Goal: Information Seeking & Learning: Learn about a topic

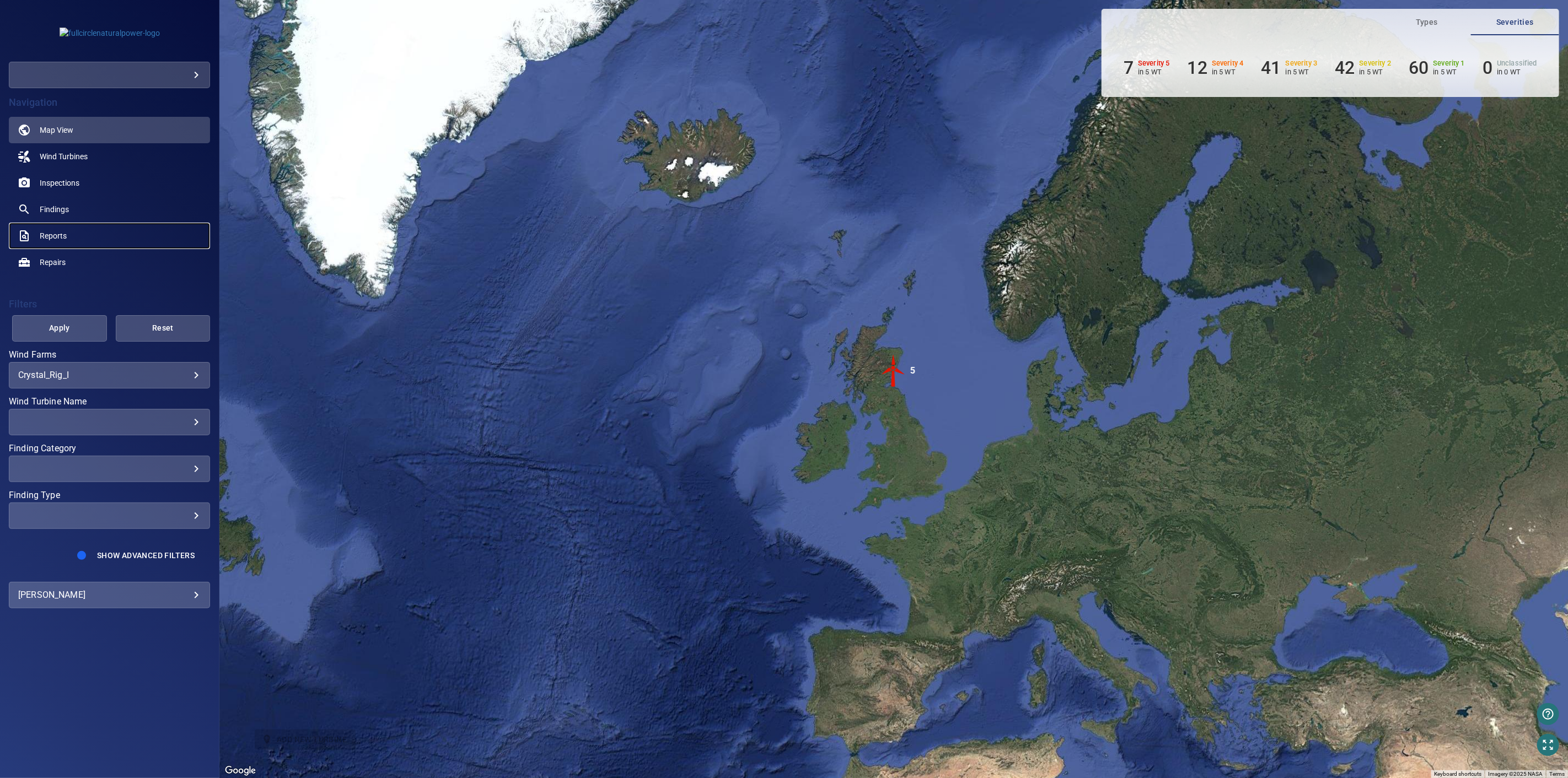
click at [63, 234] on span "Reports" at bounding box center [53, 236] width 27 height 11
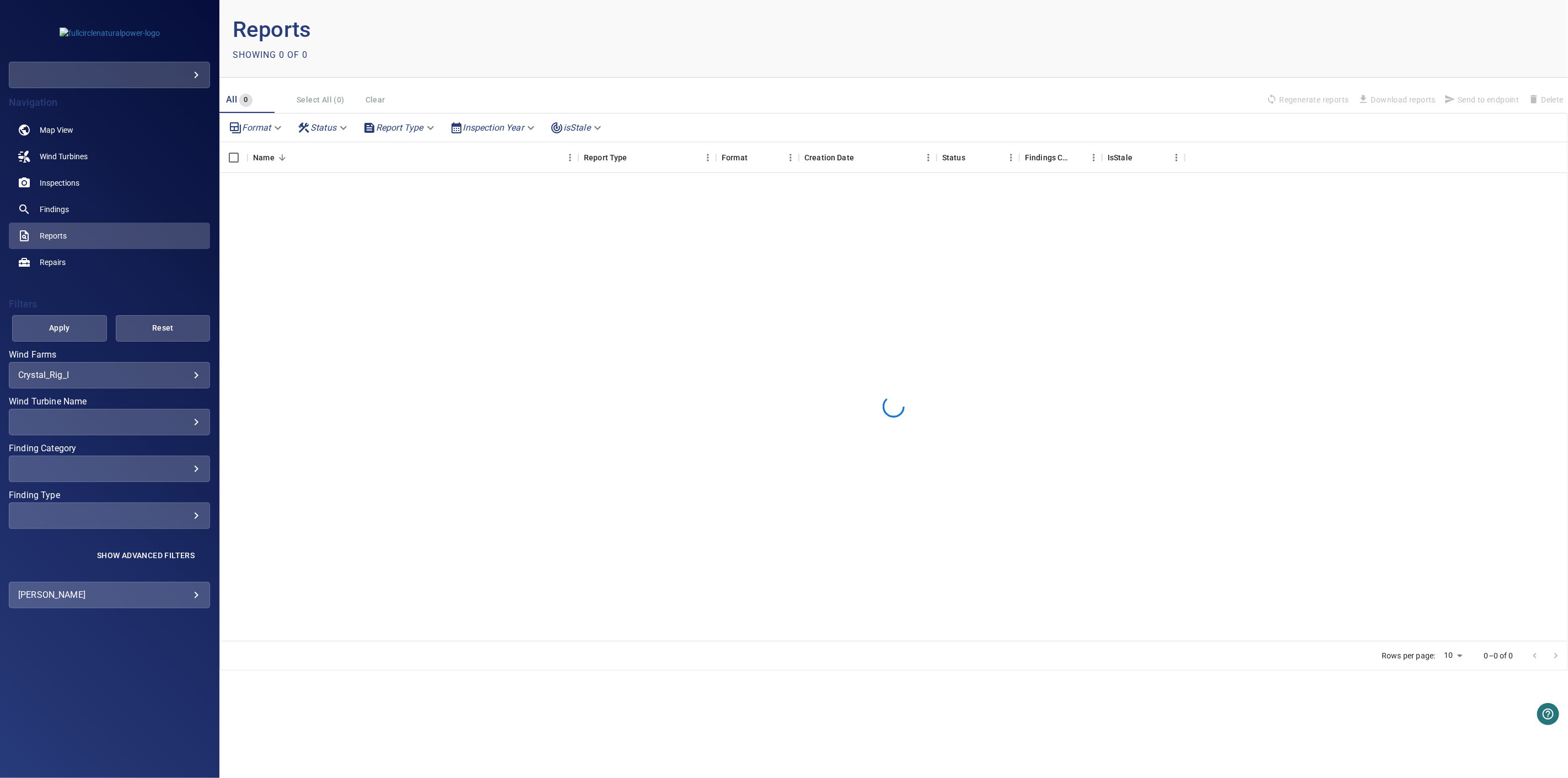
click at [201, 74] on div "​" at bounding box center [109, 74] width 201 height 27
click at [194, 74] on body "**********" at bounding box center [784, 389] width 1568 height 778
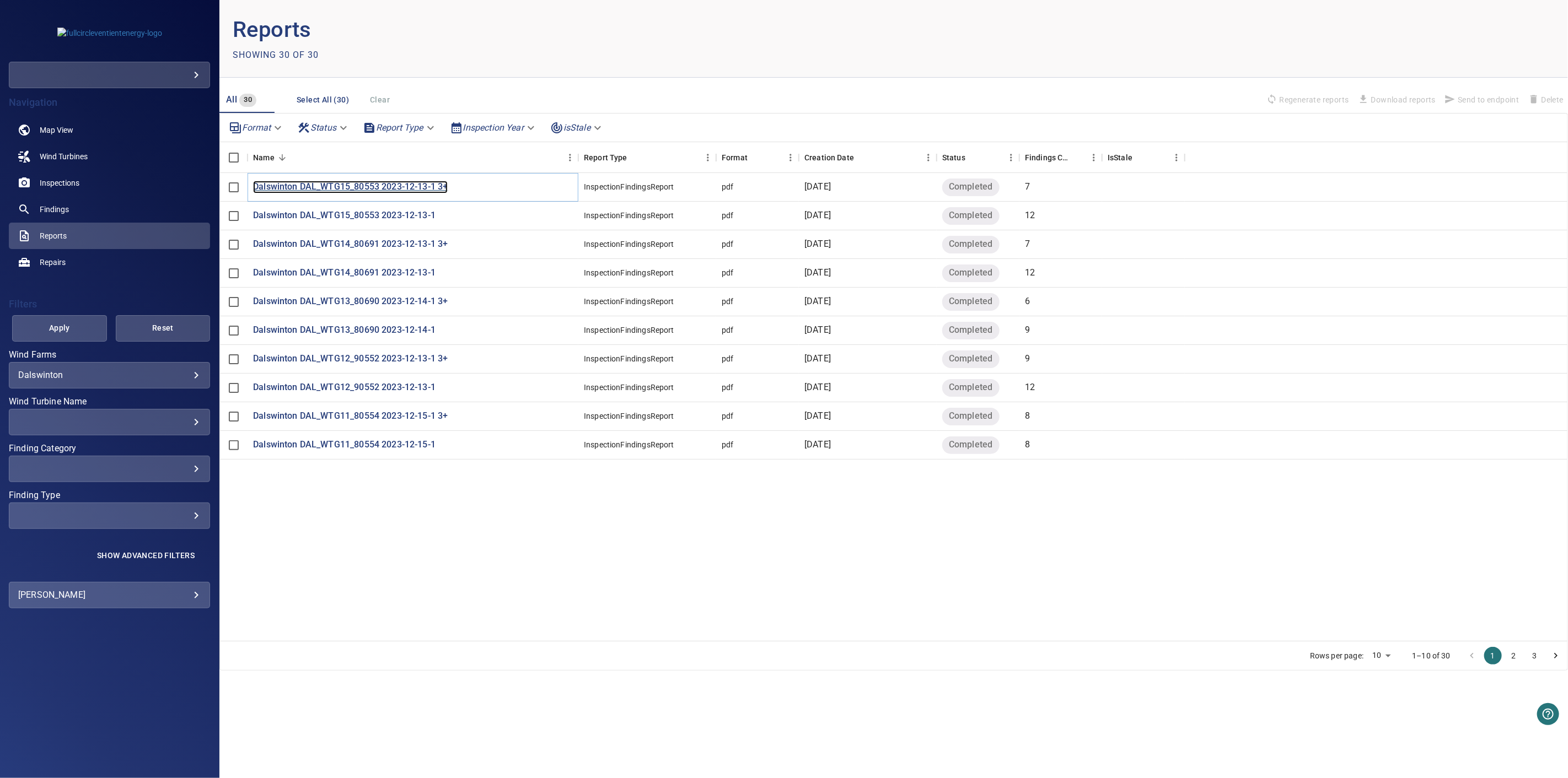
click at [260, 185] on p "Dalswinton DAL_WTG15_80553 2023-12-13-1 3+" at bounding box center [350, 187] width 195 height 13
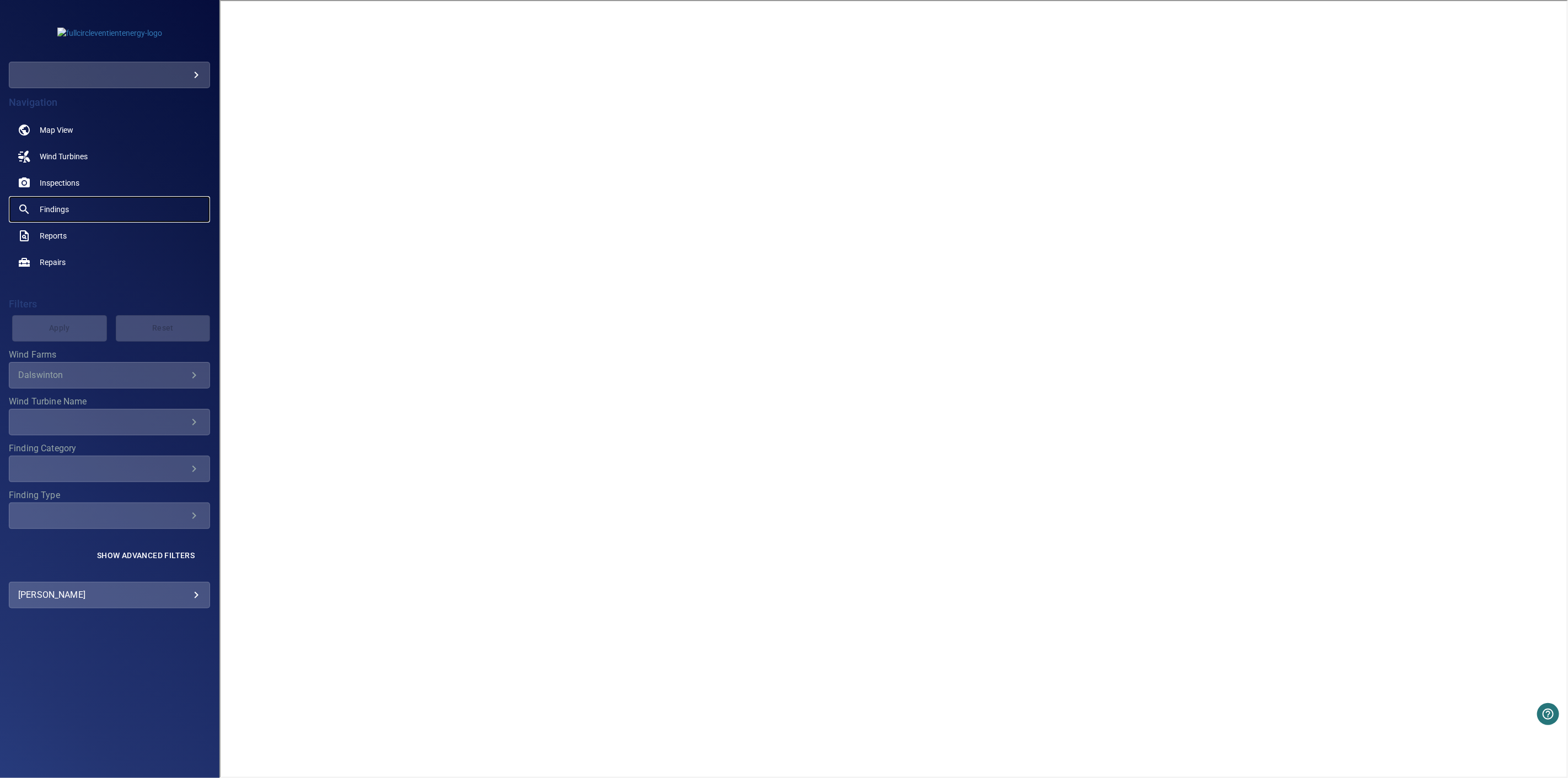
click at [68, 210] on span "Findings" at bounding box center [54, 209] width 29 height 11
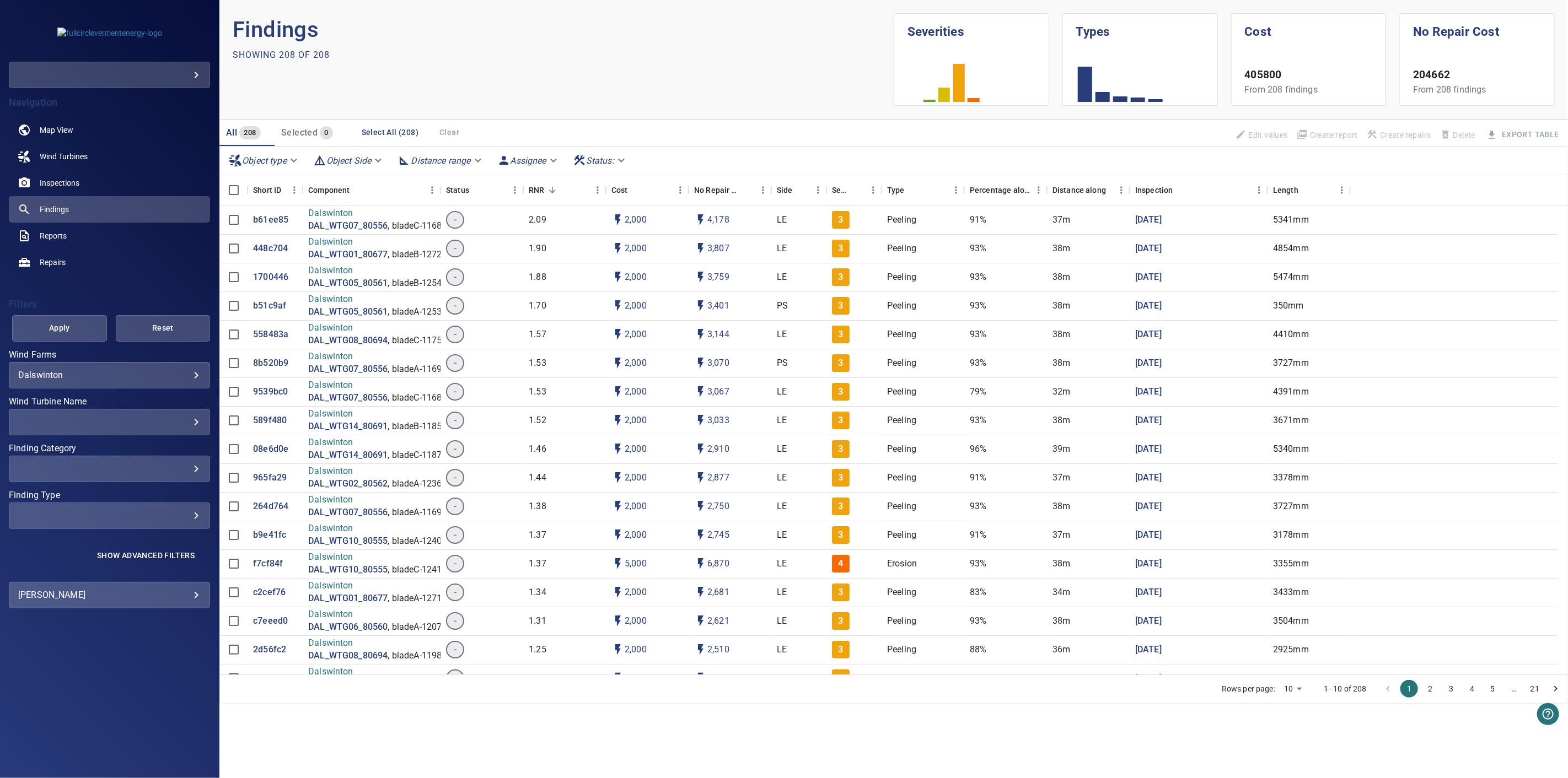
click at [80, 412] on div "​ ​" at bounding box center [109, 422] width 201 height 27
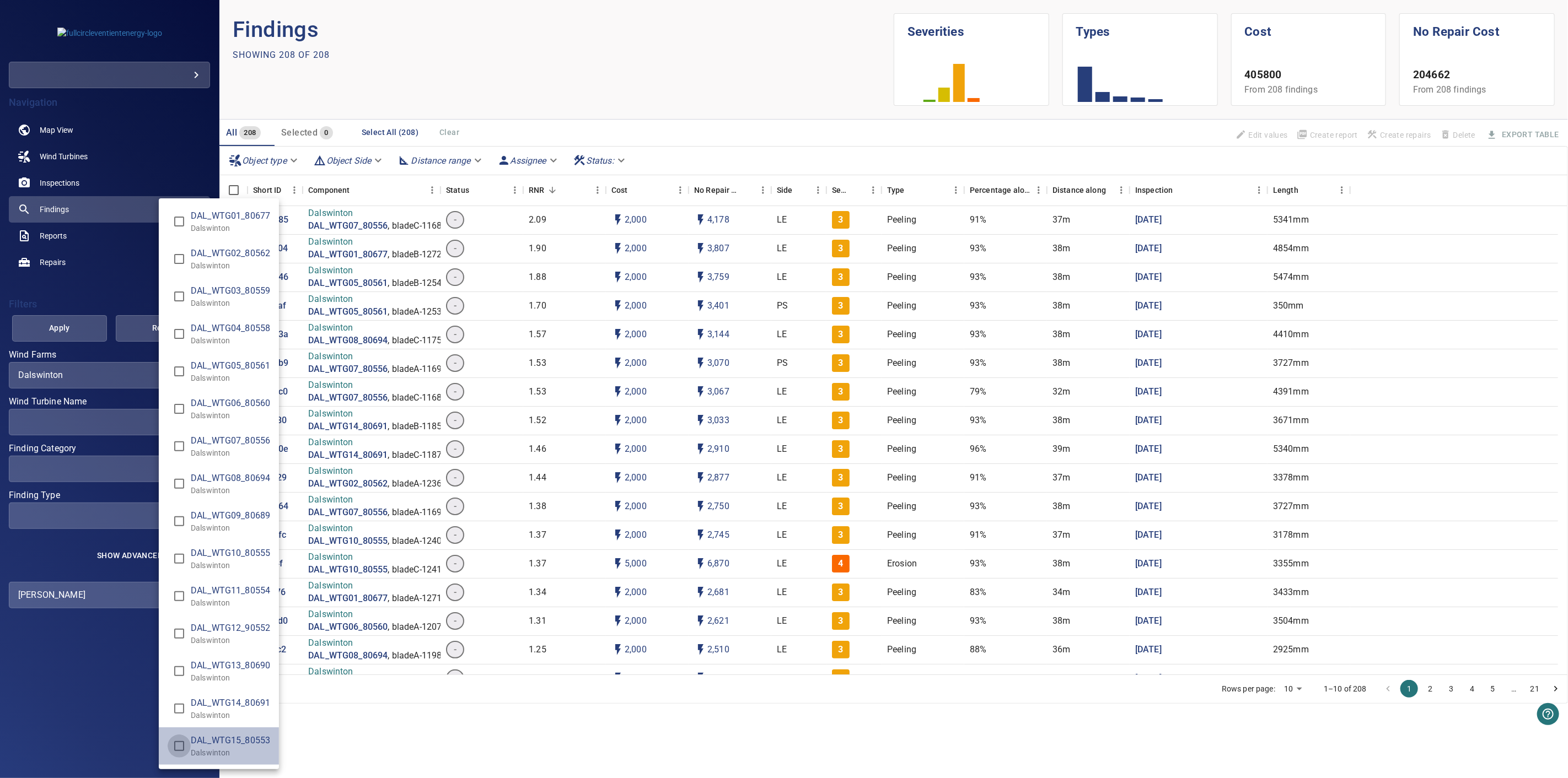
type input "**********"
click at [63, 454] on div "Wind Turbine Name" at bounding box center [784, 389] width 1568 height 778
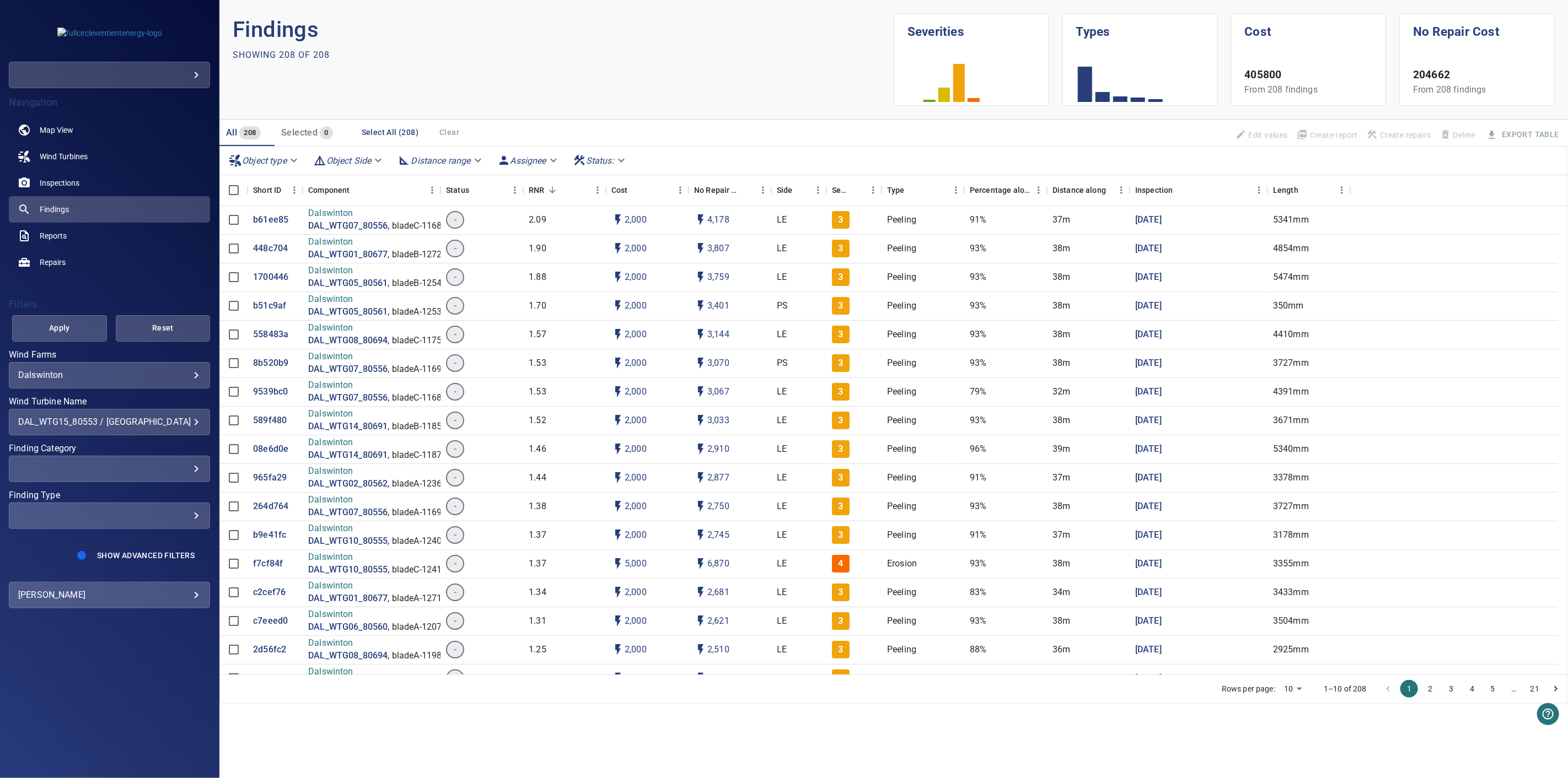
click at [171, 508] on div "​ ​" at bounding box center [109, 515] width 201 height 27
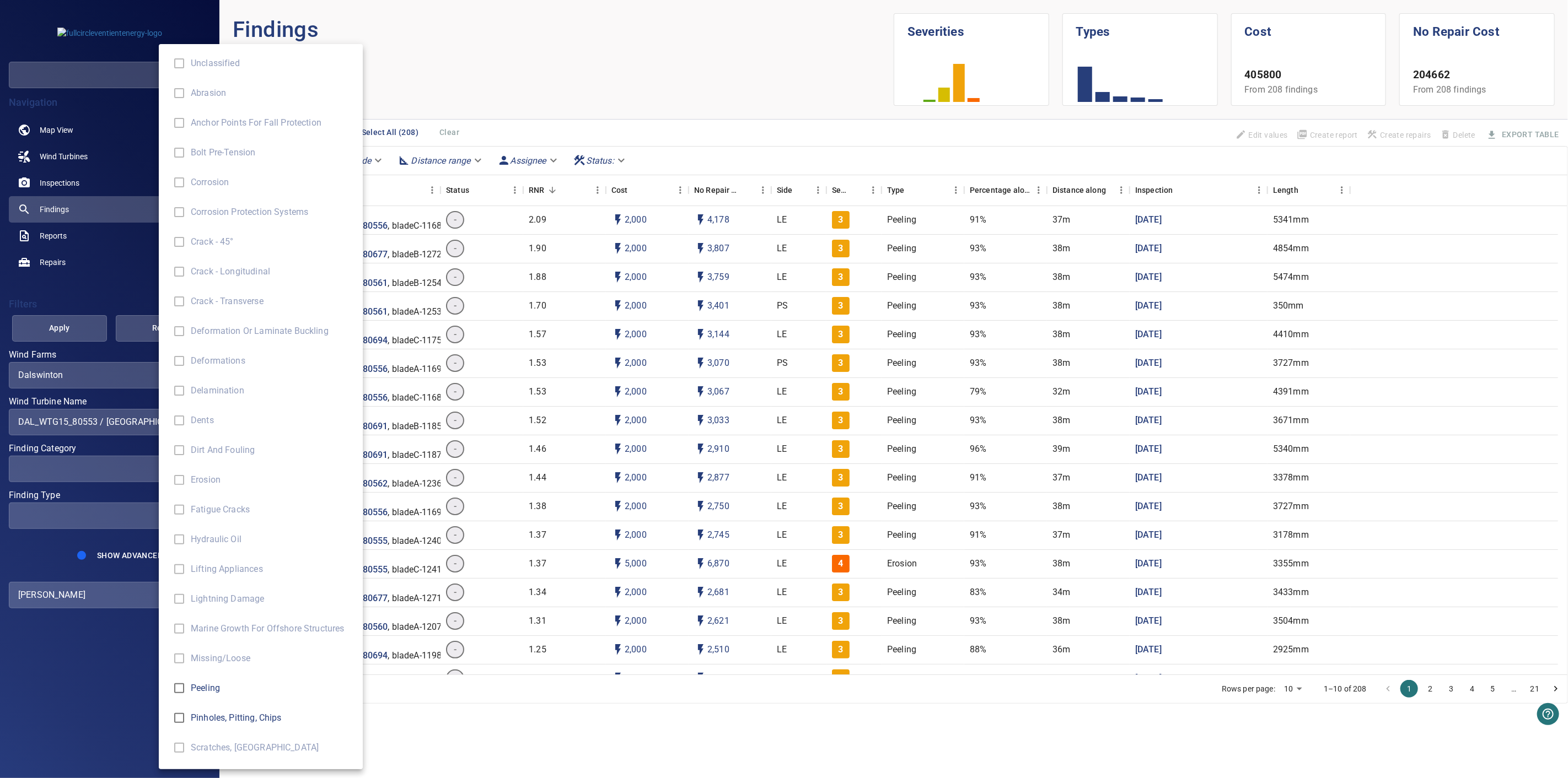
click at [117, 514] on div "Finding Type" at bounding box center [784, 389] width 1568 height 778
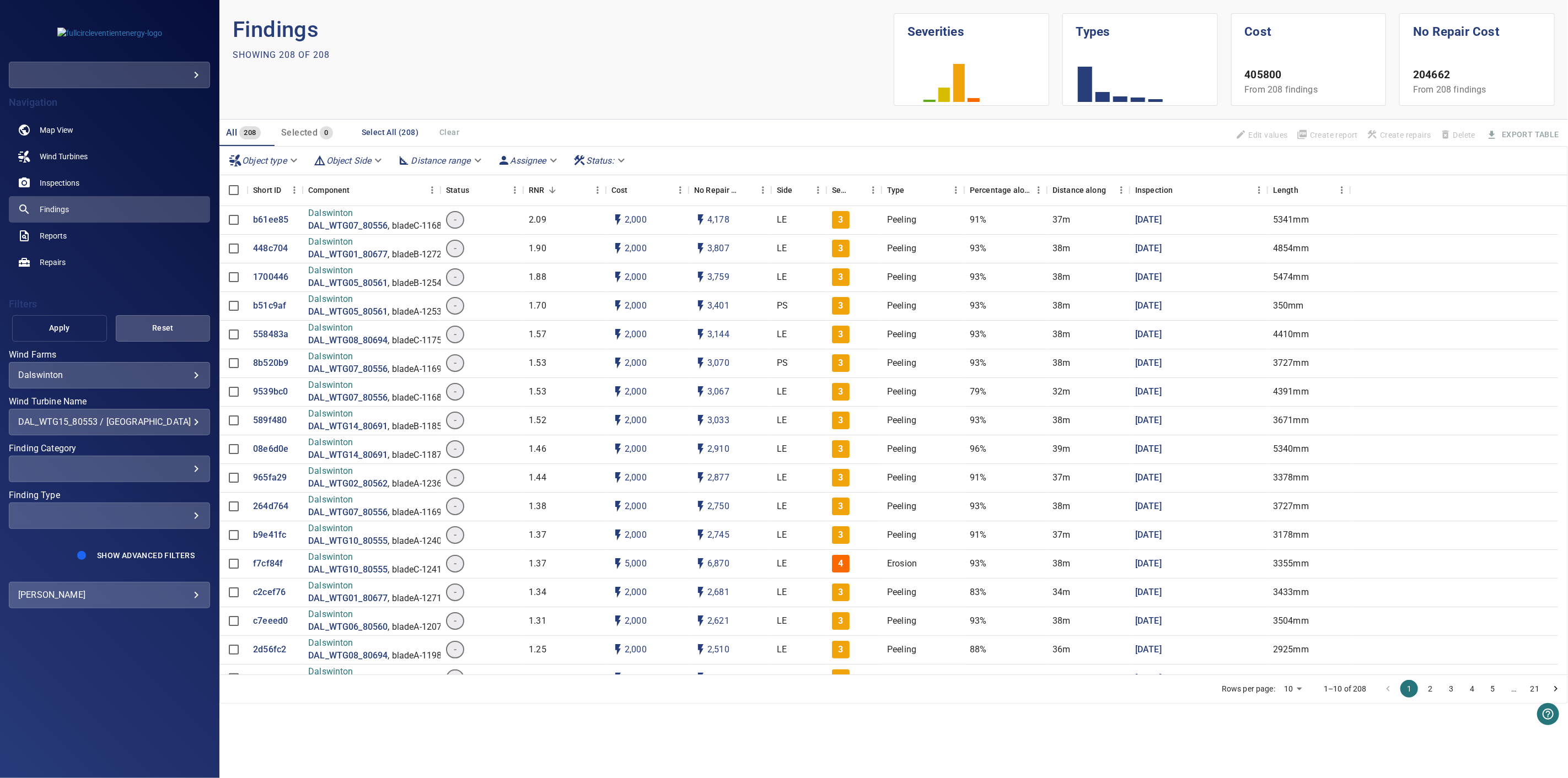
click at [78, 331] on span "Apply" at bounding box center [59, 328] width 67 height 14
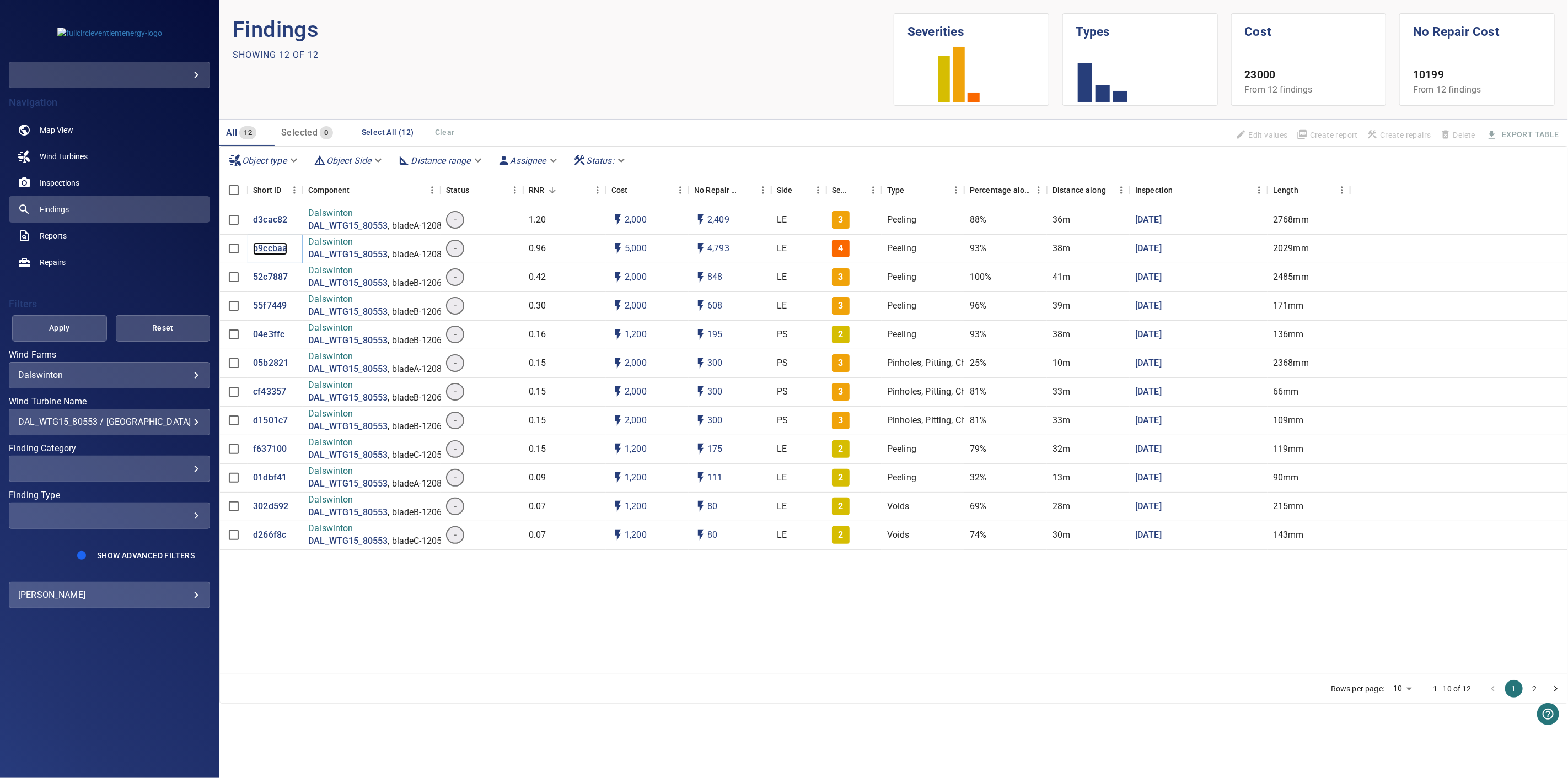
click at [274, 242] on p "b9ccbaa" at bounding box center [270, 248] width 34 height 13
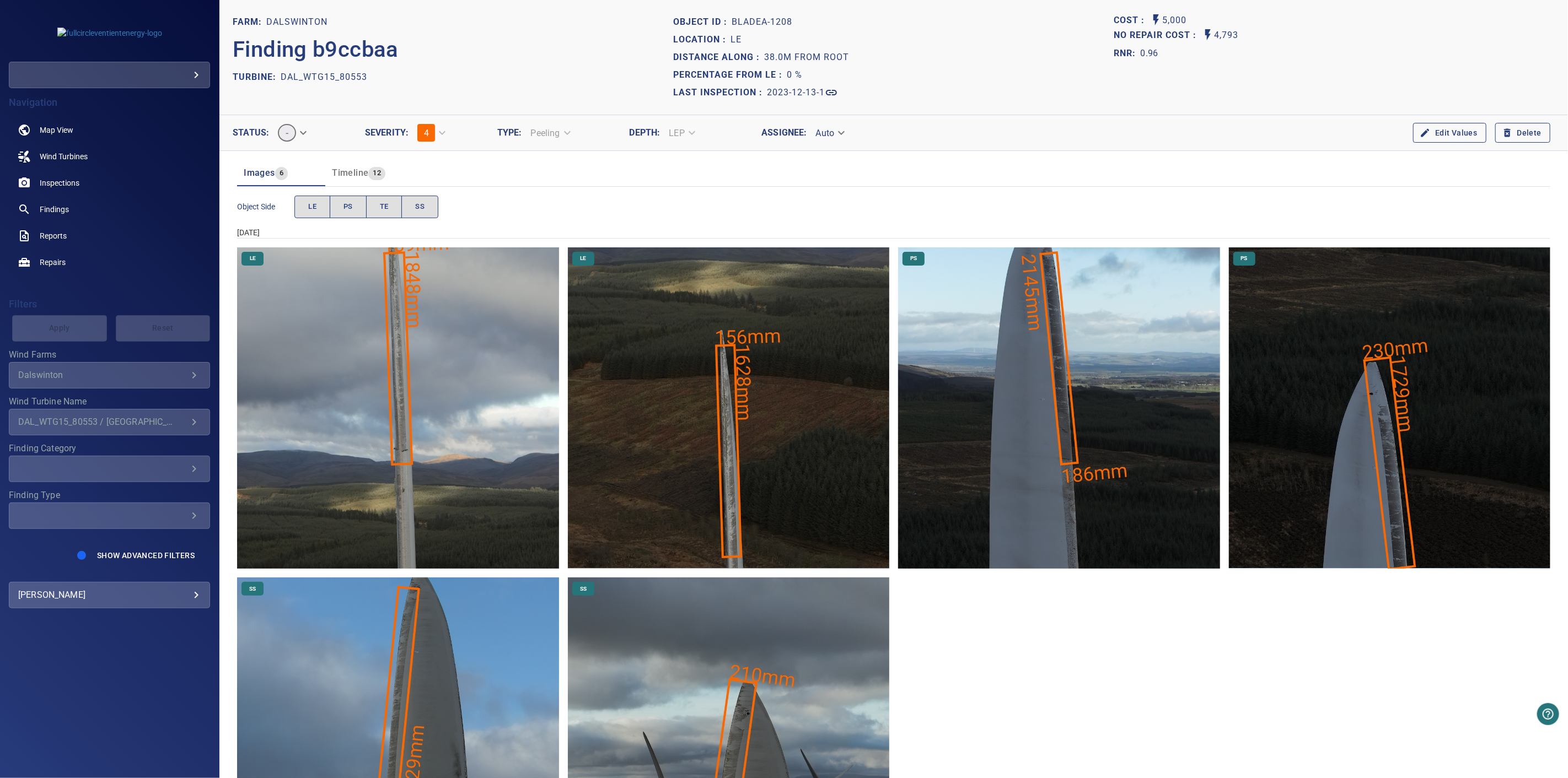
click at [697, 340] on img "Dalswinton/DAL_WTG15_80553/2023-12-13-1/2023-12-13-1/image11wp13.jpg" at bounding box center [728, 408] width 322 height 321
